Goal: Information Seeking & Learning: Learn about a topic

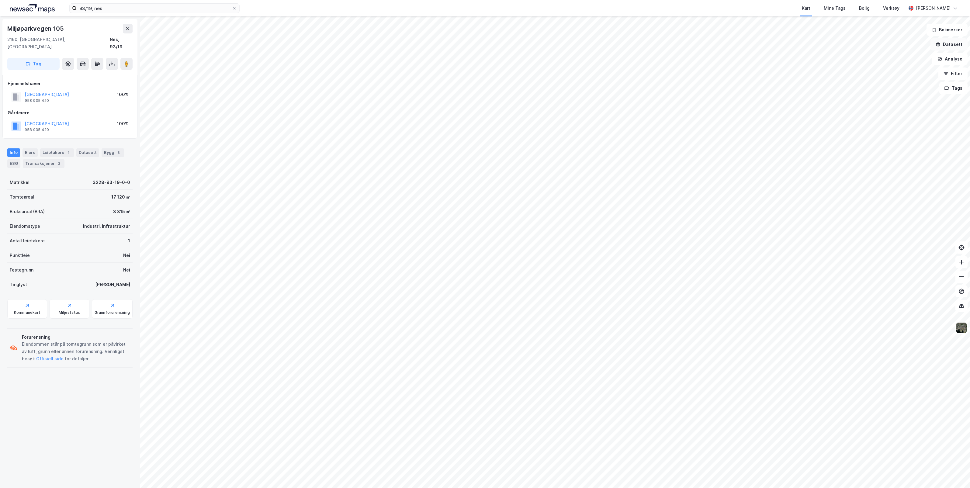
click at [951, 47] on button "Datasett" at bounding box center [948, 44] width 37 height 12
click at [859, 60] on icon at bounding box center [858, 59] width 5 height 5
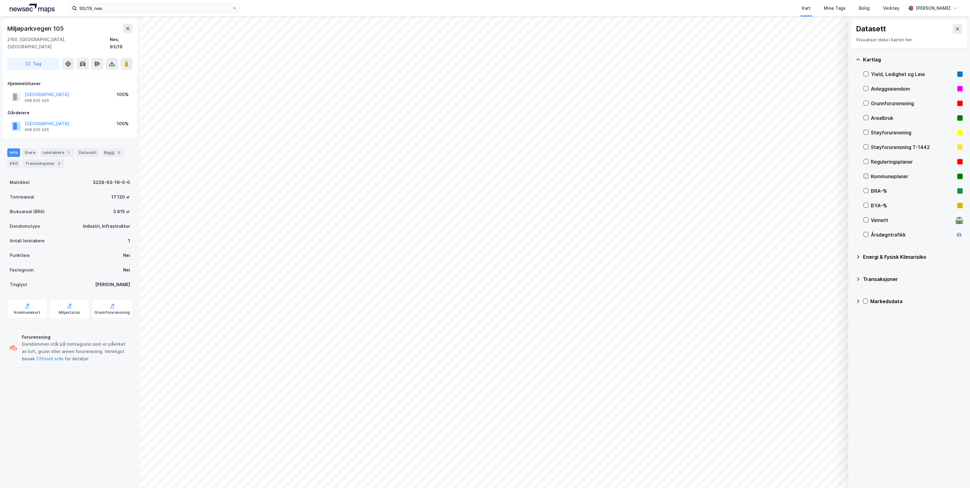
click at [867, 177] on icon at bounding box center [866, 176] width 4 height 4
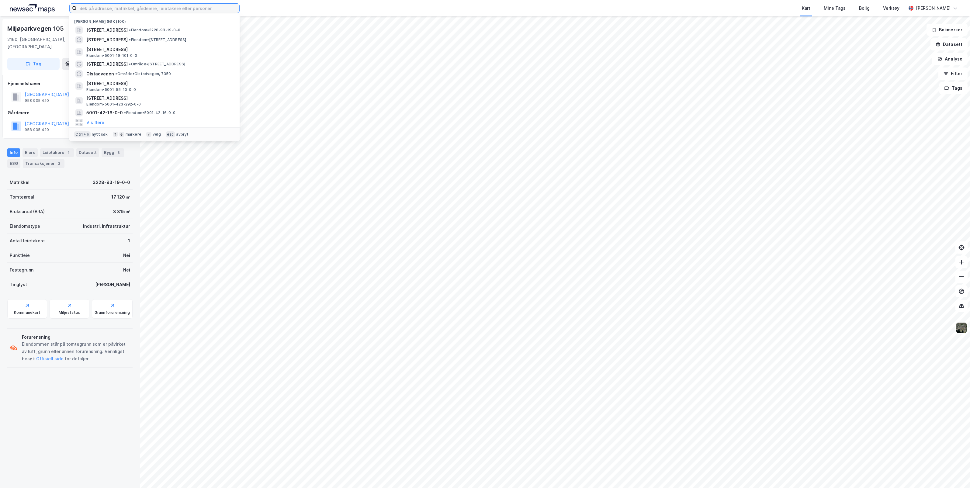
click at [153, 9] on input at bounding box center [158, 8] width 162 height 9
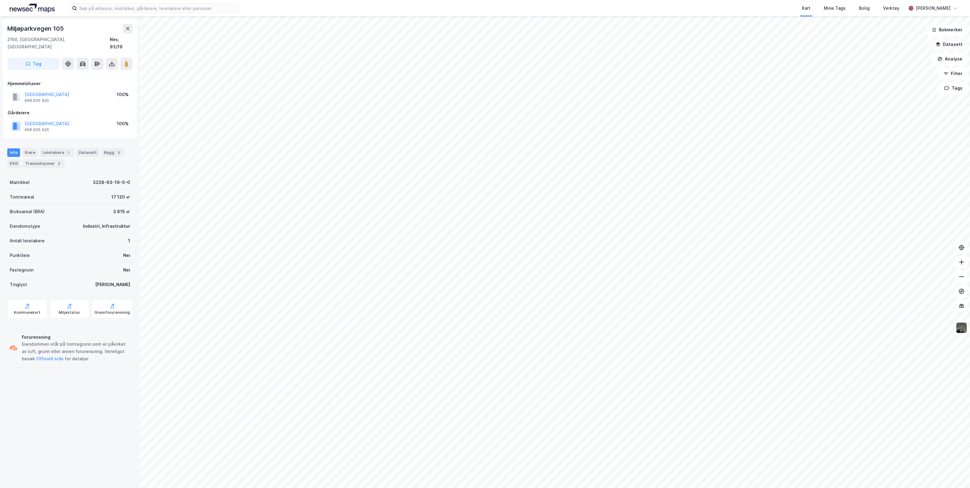
click at [954, 43] on button "Datasett" at bounding box center [948, 44] width 37 height 12
click at [867, 60] on div "Kartlag" at bounding box center [913, 59] width 100 height 7
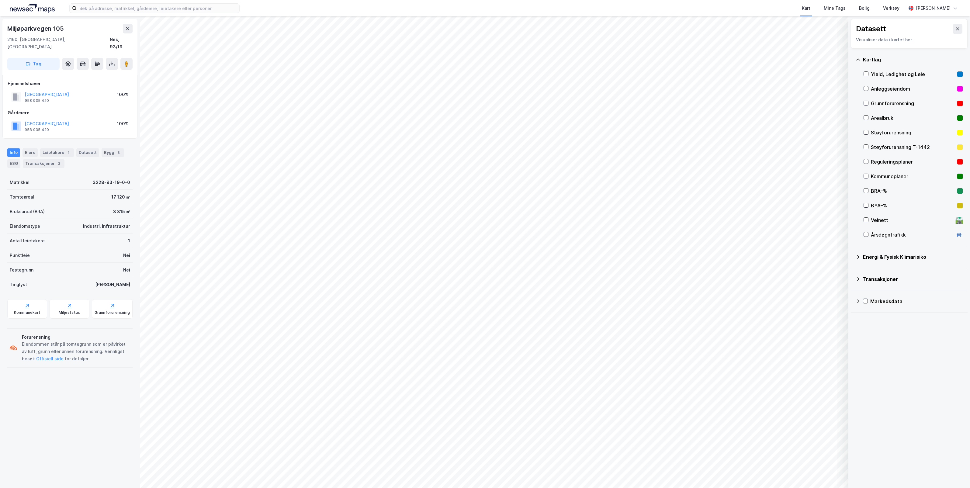
click at [876, 176] on div "Kommuneplaner" at bounding box center [913, 176] width 84 height 7
click at [801, 461] on div "Layers" at bounding box center [798, 460] width 13 height 5
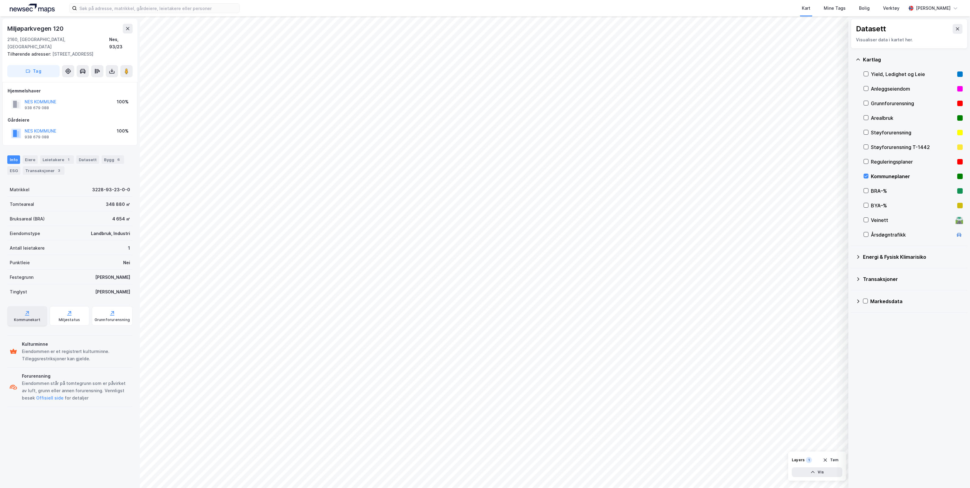
click at [26, 315] on icon at bounding box center [27, 313] width 6 height 6
